Goal: Task Accomplishment & Management: Manage account settings

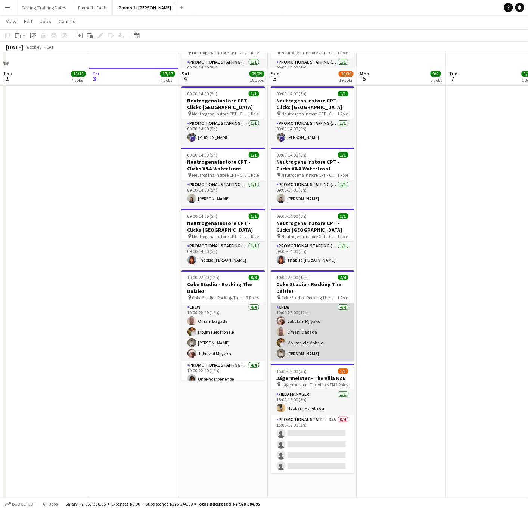
scroll to position [897, 0]
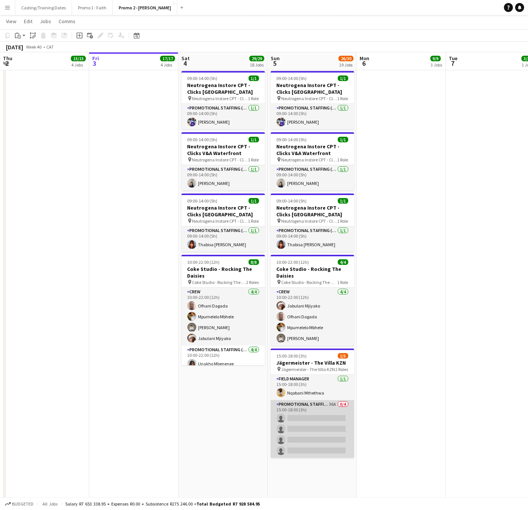
click at [306, 400] on app-card-role "Promotional Staffing (Brand Ambassadors) 36A 0/4 15:00-18:00 (3h) single-neutra…" at bounding box center [313, 429] width 84 height 58
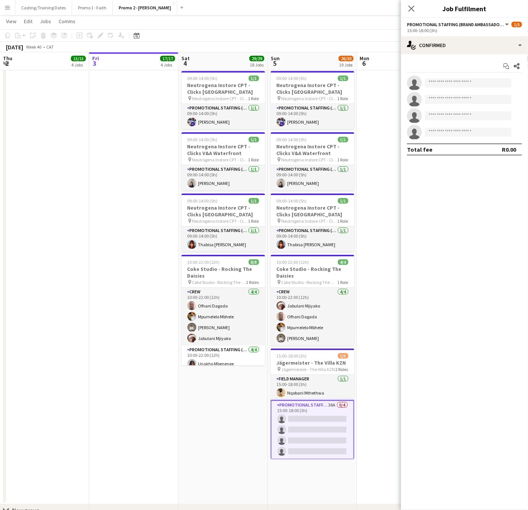
click at [471, 77] on app-invite-slot "single-neutral-actions" at bounding box center [464, 82] width 127 height 15
click at [465, 80] on input at bounding box center [468, 82] width 87 height 9
type input "*****"
click at [455, 99] on span "[EMAIL_ADDRESS][DOMAIN_NAME]" at bounding box center [468, 100] width 75 height 6
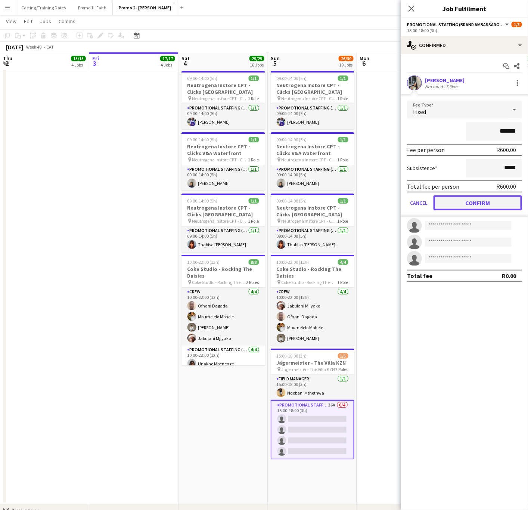
click at [454, 204] on button "Confirm" at bounding box center [478, 202] width 89 height 15
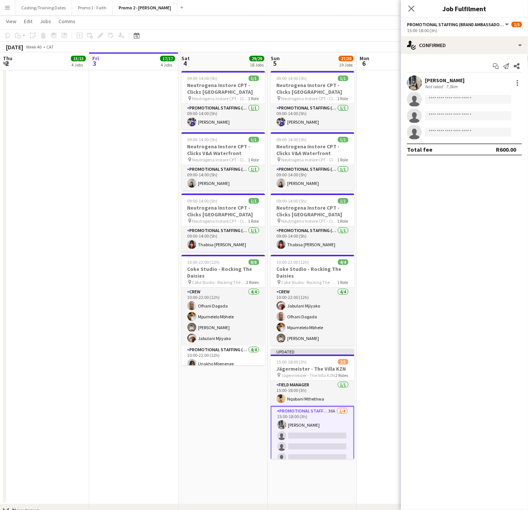
click at [448, 93] on app-invite-slot "single-neutral-actions" at bounding box center [464, 99] width 127 height 15
click at [445, 97] on input at bounding box center [468, 99] width 87 height 9
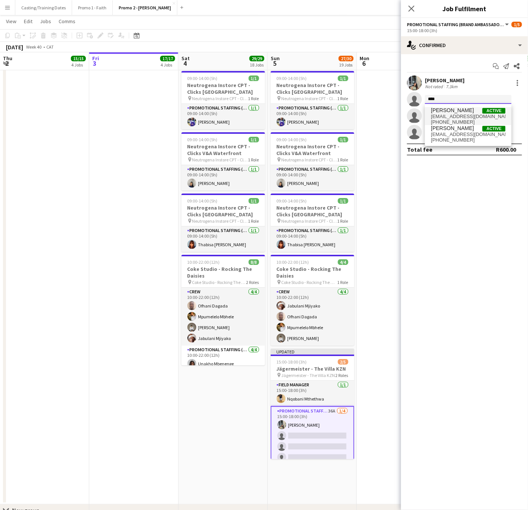
type input "****"
click at [463, 111] on span "[PERSON_NAME] Active" at bounding box center [468, 110] width 75 height 6
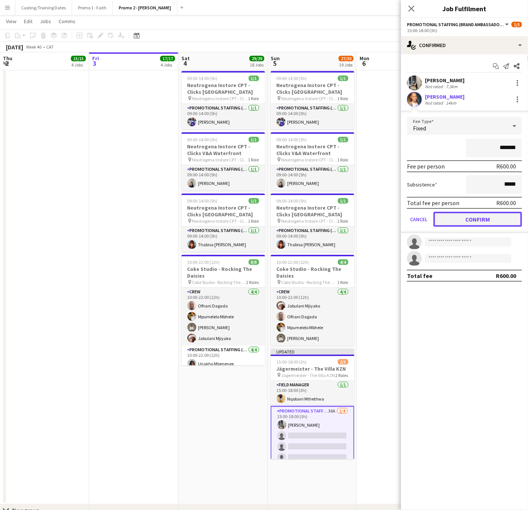
click at [468, 217] on button "Confirm" at bounding box center [478, 219] width 89 height 15
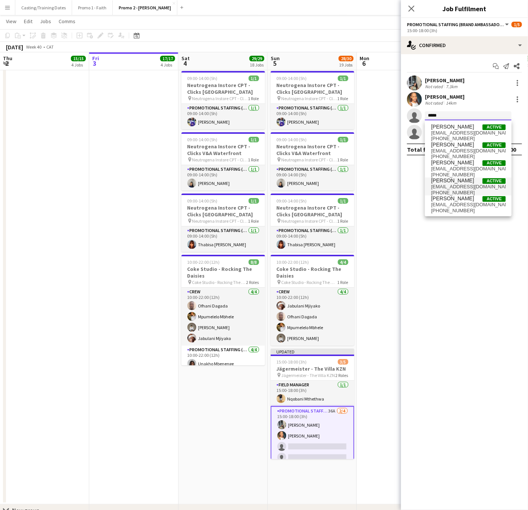
type input "*****"
click at [464, 183] on span "[PERSON_NAME]" at bounding box center [452, 180] width 43 height 6
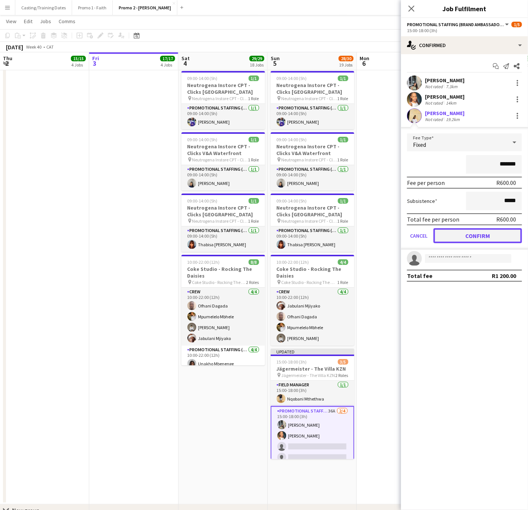
click at [455, 234] on button "Confirm" at bounding box center [478, 235] width 89 height 15
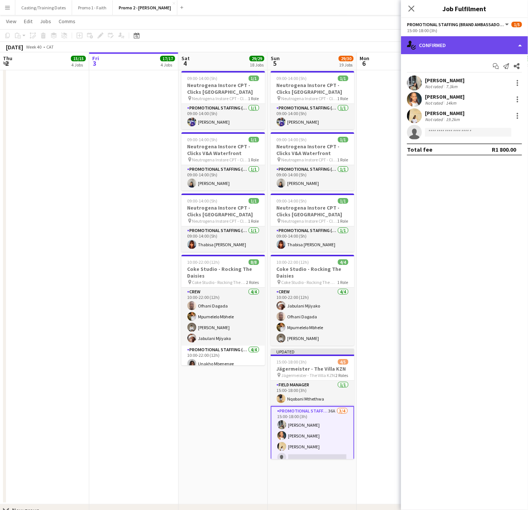
click at [430, 44] on div "single-neutral-actions-check-2 Confirmed" at bounding box center [464, 45] width 127 height 18
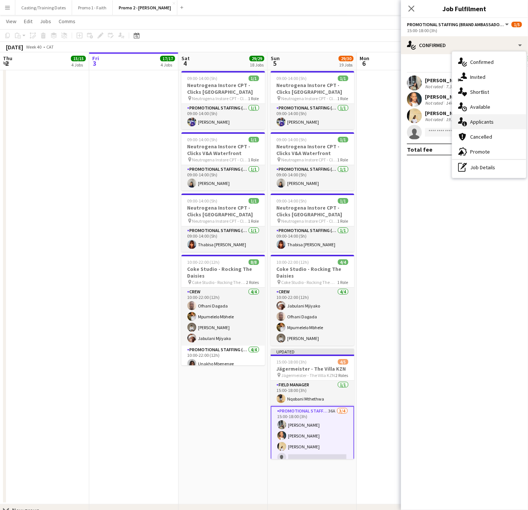
click at [473, 123] on span "Applicants" at bounding box center [482, 121] width 24 height 7
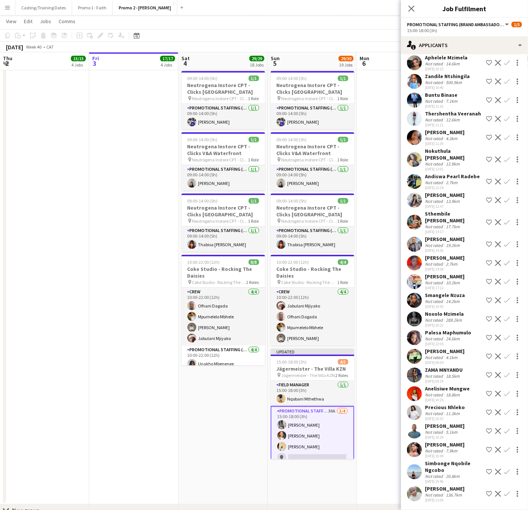
scroll to position [292, 0]
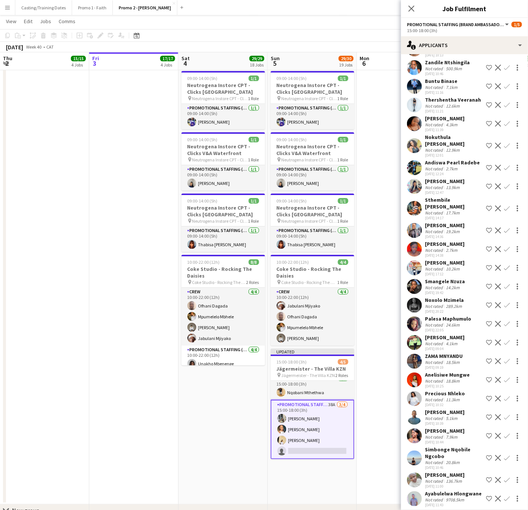
click at [307, 420] on app-card-role "Promotional Staffing (Brand Ambassadors) 38A [DATE] 15:00-18:00 (3h) [PERSON_NA…" at bounding box center [313, 429] width 84 height 59
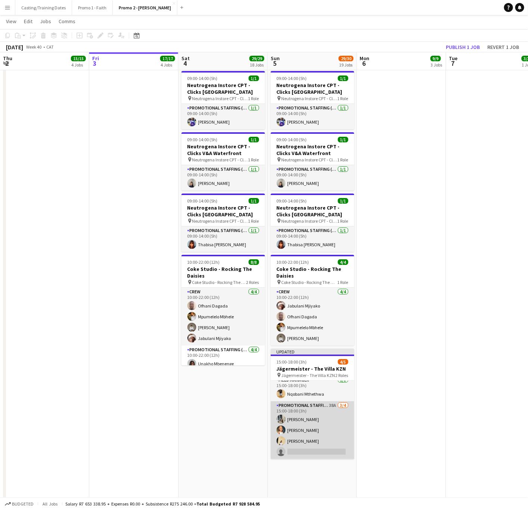
click at [307, 420] on app-card-role "Promotional Staffing (Brand Ambassadors) 38A [DATE] 15:00-18:00 (3h) [PERSON_NA…" at bounding box center [313, 430] width 84 height 58
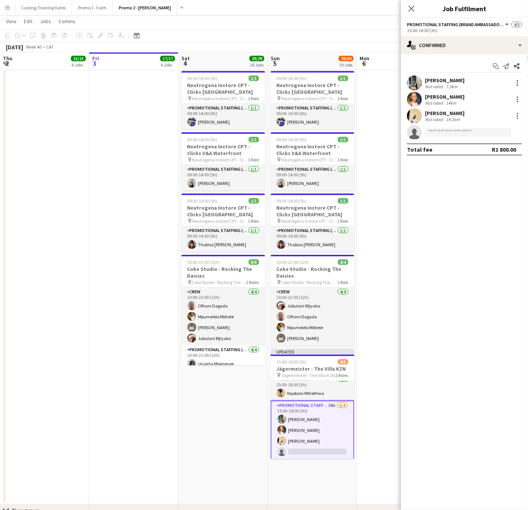
scroll to position [7, 0]
click at [447, 132] on input at bounding box center [468, 132] width 87 height 9
type input "*"
type input "****"
click at [456, 142] on span "[PERSON_NAME]" at bounding box center [452, 143] width 43 height 6
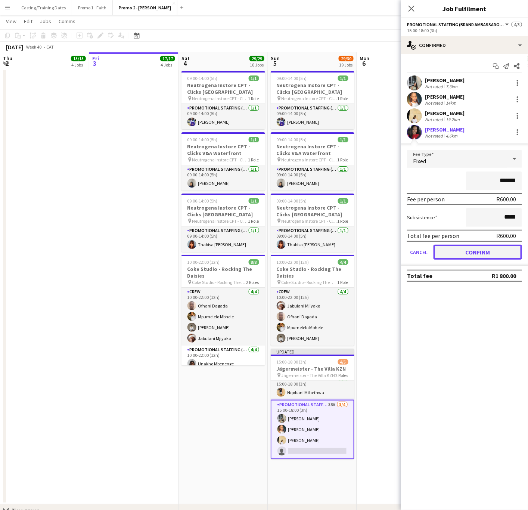
click at [466, 248] on button "Confirm" at bounding box center [478, 252] width 89 height 15
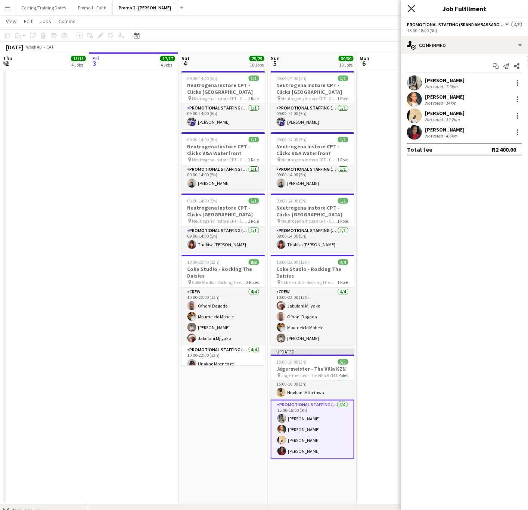
click at [410, 7] on icon at bounding box center [411, 8] width 7 height 7
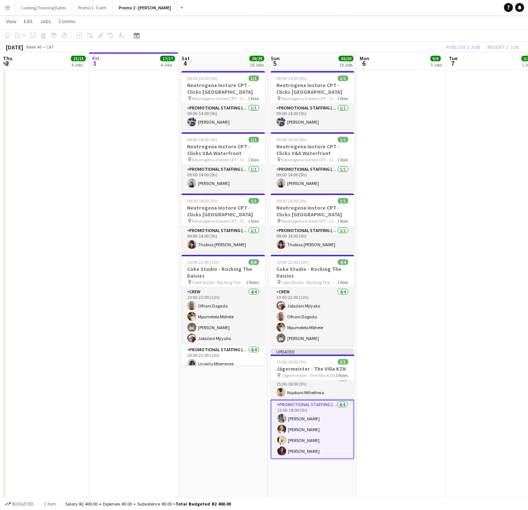
drag, startPoint x: 416, startPoint y: 203, endPoint x: 436, endPoint y: 147, distance: 59.7
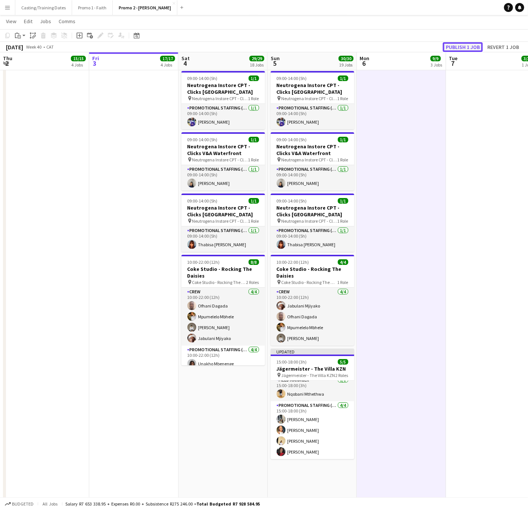
click at [475, 45] on button "Publish 1 job" at bounding box center [463, 47] width 40 height 10
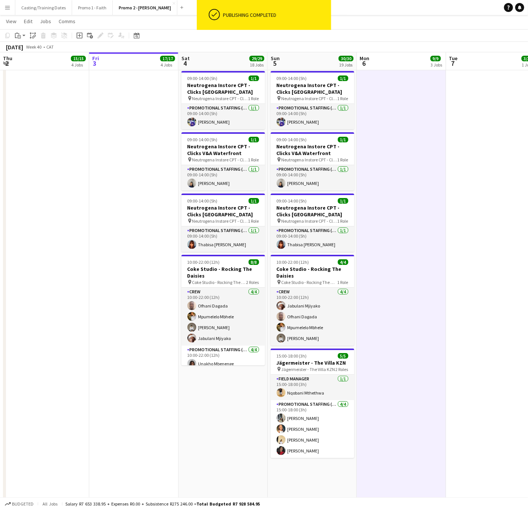
scroll to position [0, 0]
